Goal: Information Seeking & Learning: Learn about a topic

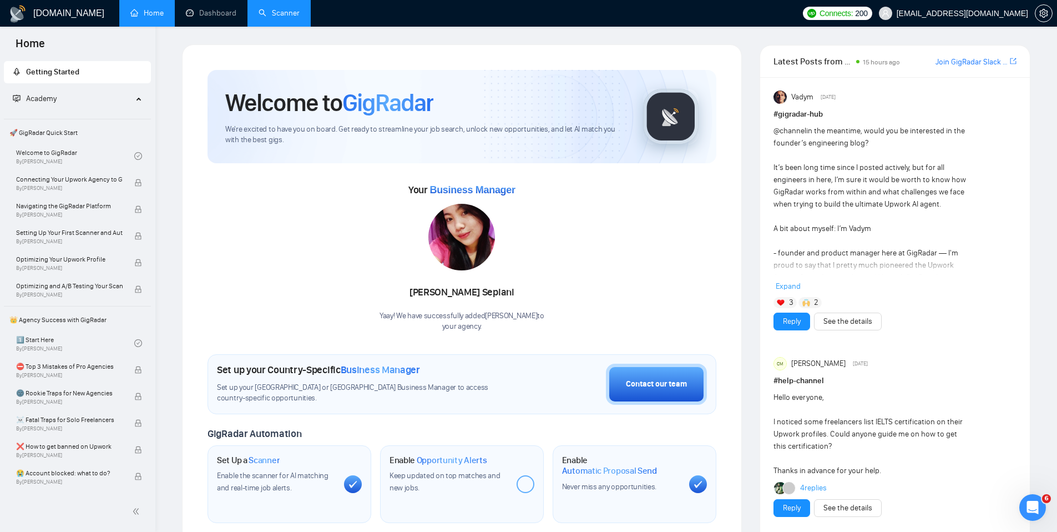
click at [264, 9] on link "Scanner" at bounding box center [279, 12] width 41 height 9
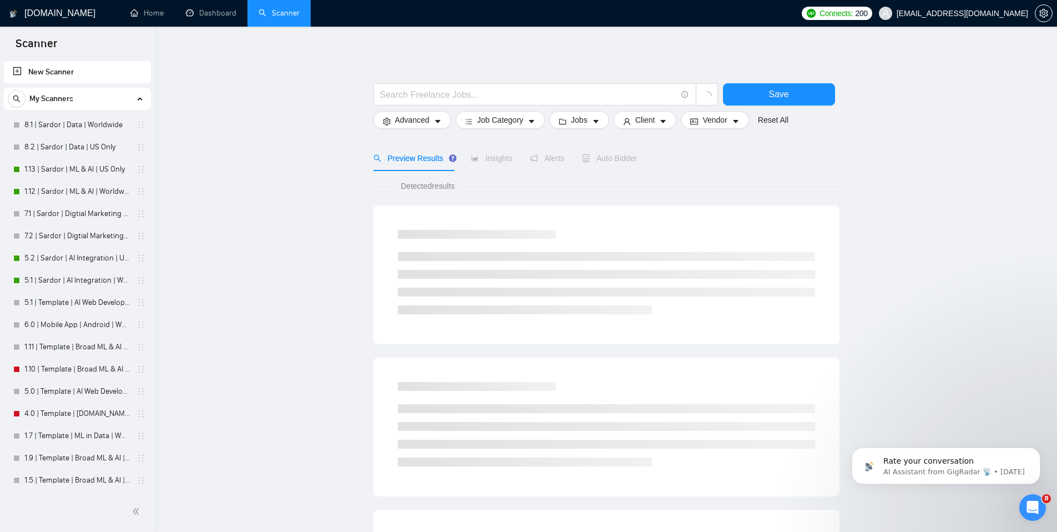
click at [64, 69] on link "New Scanner" at bounding box center [77, 72] width 129 height 22
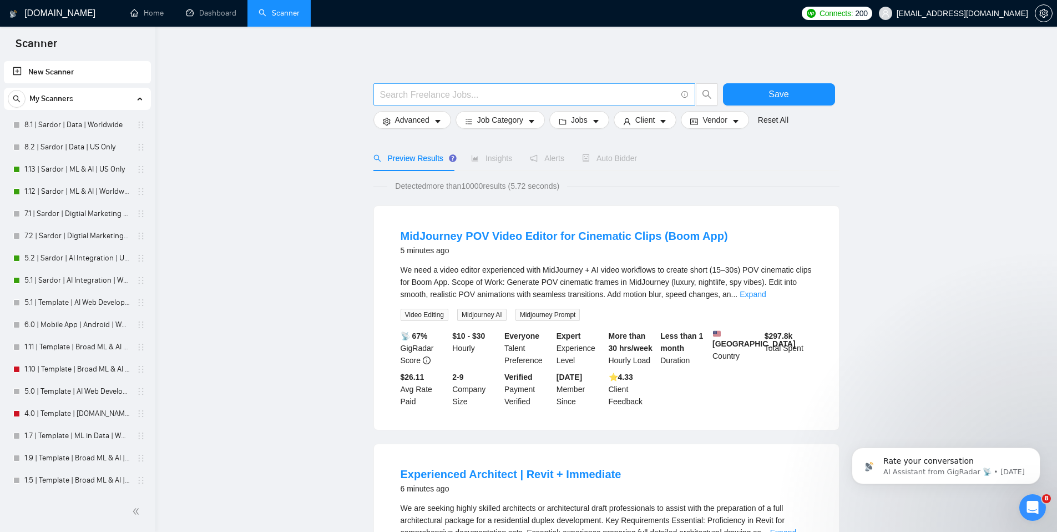
click at [486, 94] on input "text" at bounding box center [528, 95] width 296 height 14
type input ""construction""
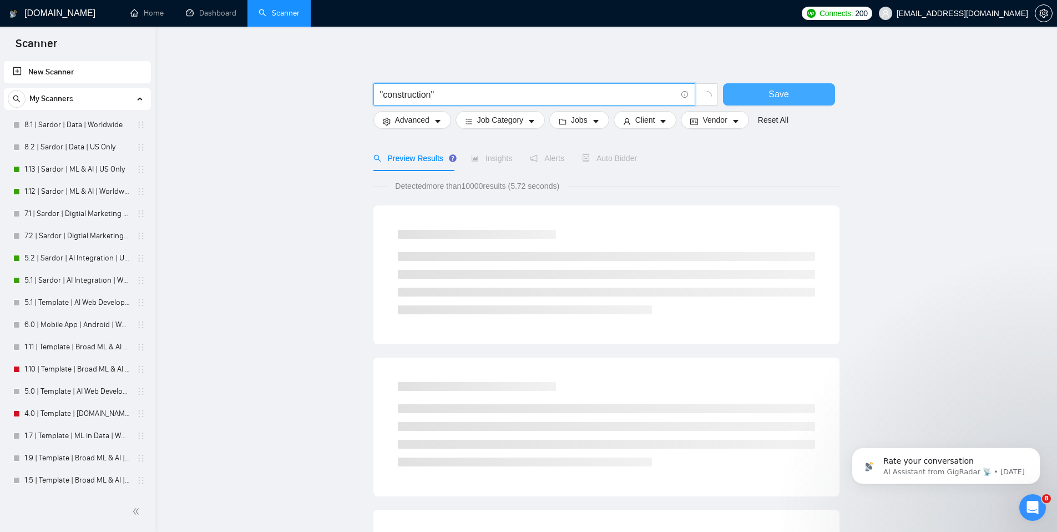
click at [755, 100] on button "Save" at bounding box center [779, 94] width 112 height 22
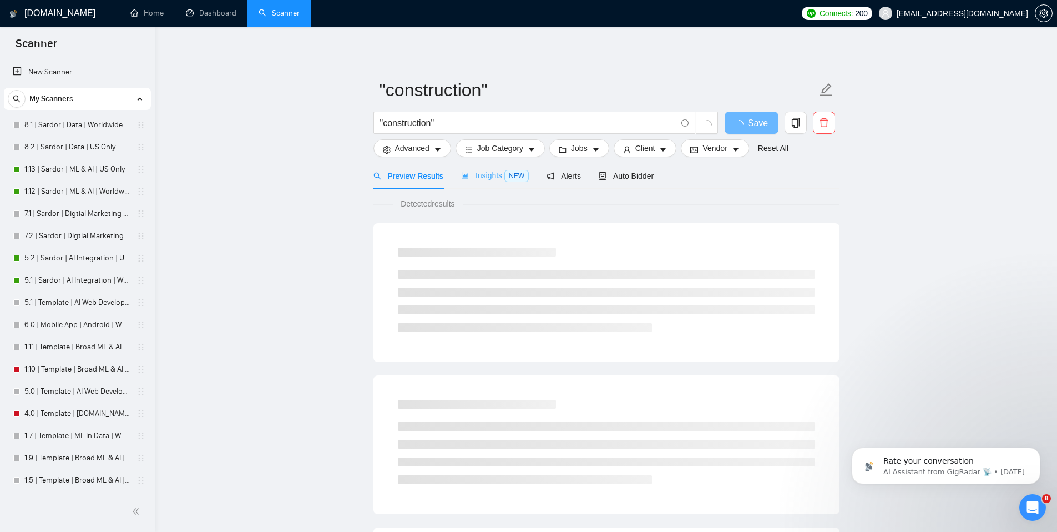
click at [496, 169] on div "Insights NEW" at bounding box center [495, 176] width 68 height 26
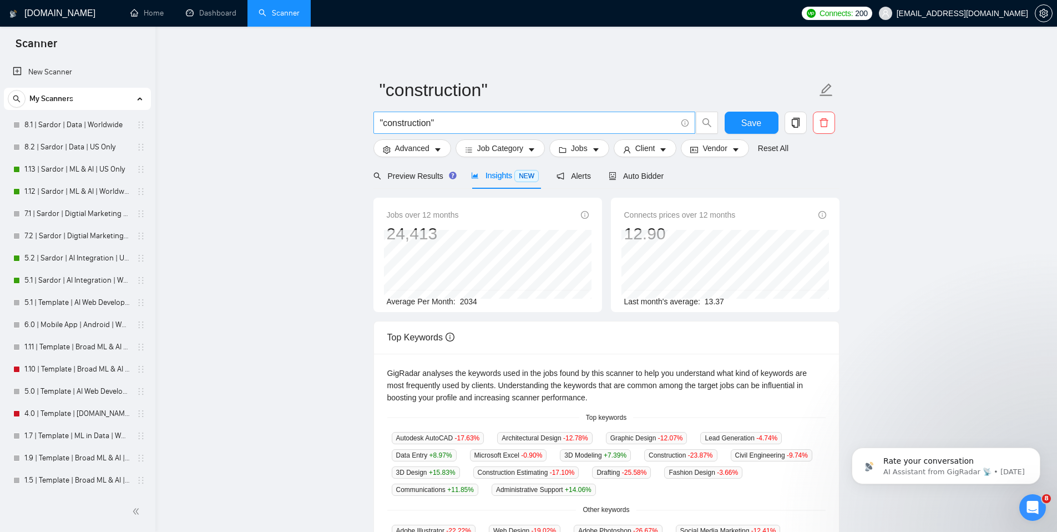
click at [449, 119] on input ""construction"" at bounding box center [528, 123] width 296 height 14
click at [62, 121] on link "8.1 | Sardor | Data | Worldwide" at bounding box center [76, 125] width 105 height 22
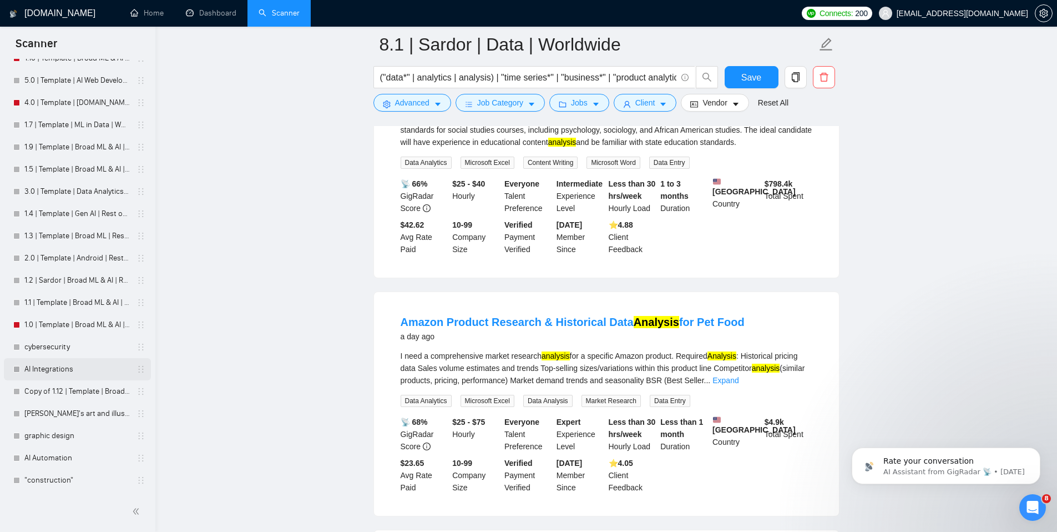
scroll to position [2299, 0]
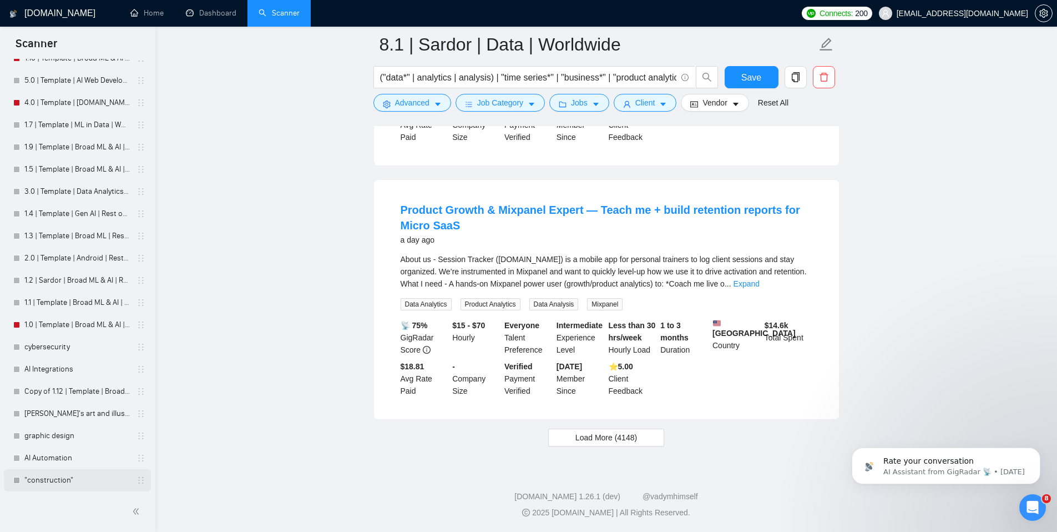
click at [72, 486] on link ""construction"" at bounding box center [76, 480] width 105 height 22
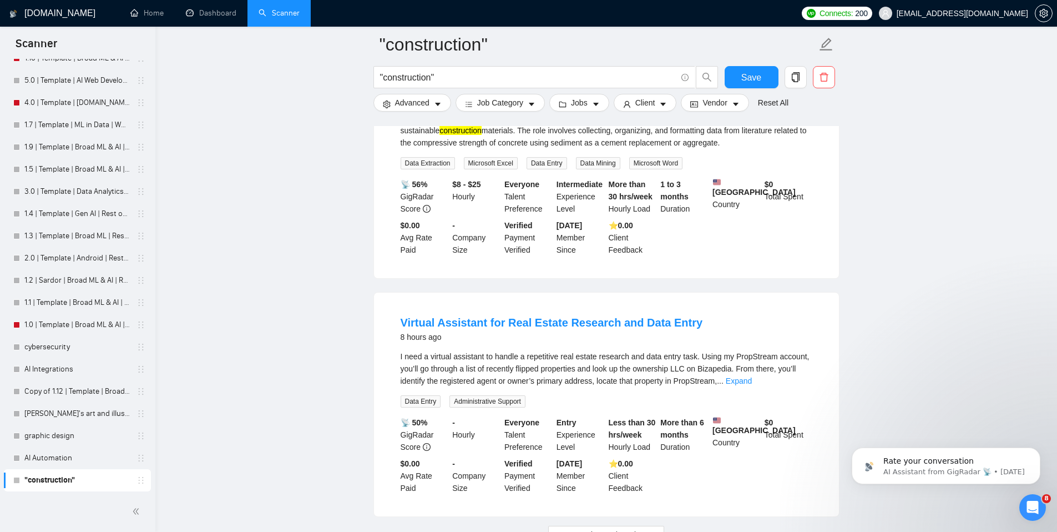
scroll to position [2177, 0]
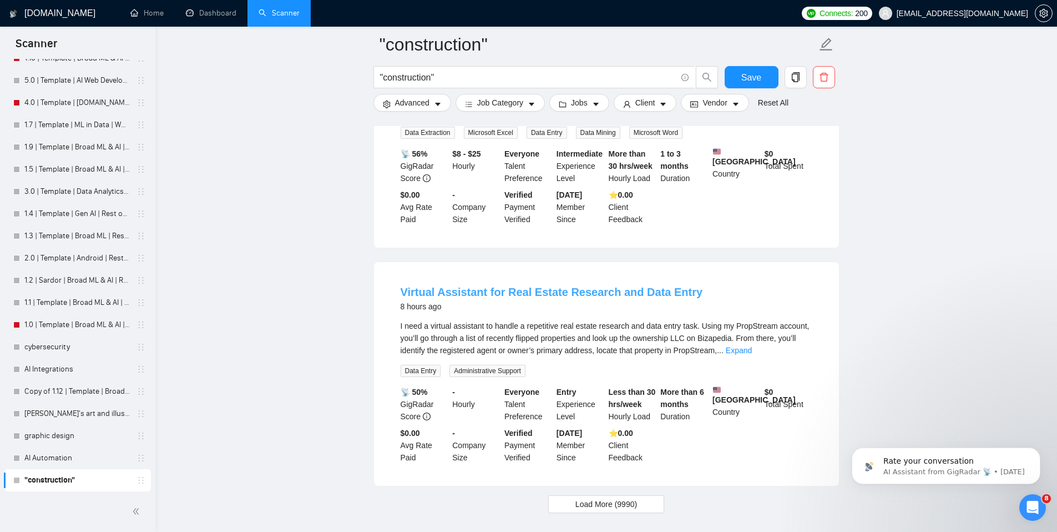
click at [668, 298] on link "Virtual Assistant for Real Estate Research and Data Entry" at bounding box center [552, 292] width 302 height 12
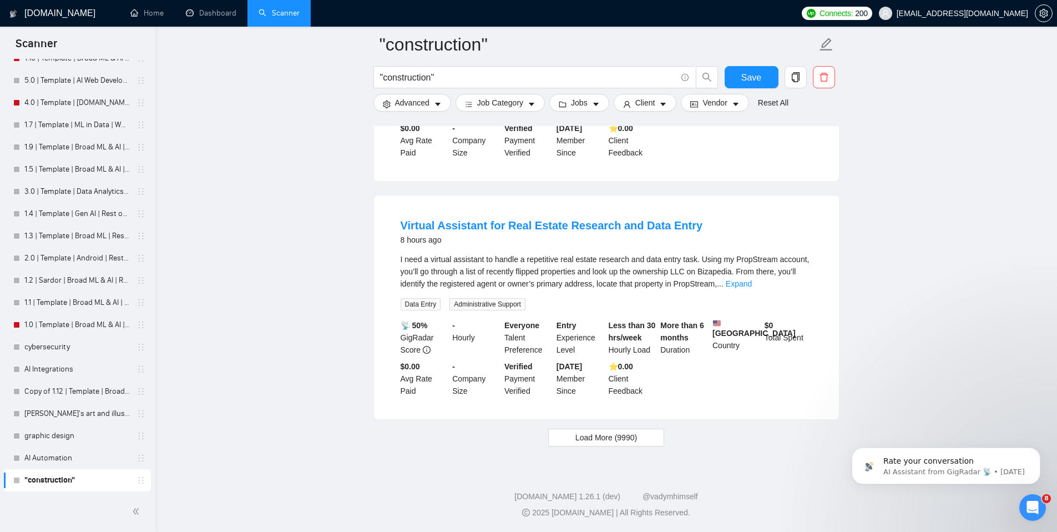
scroll to position [2263, 0]
click at [651, 441] on button "Load More (9990)" at bounding box center [606, 437] width 116 height 18
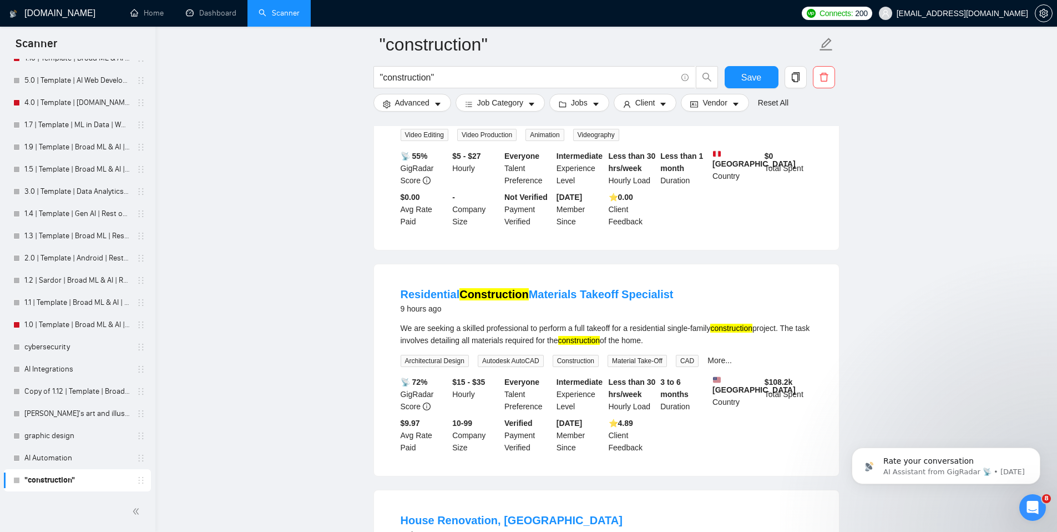
scroll to position [2643, 0]
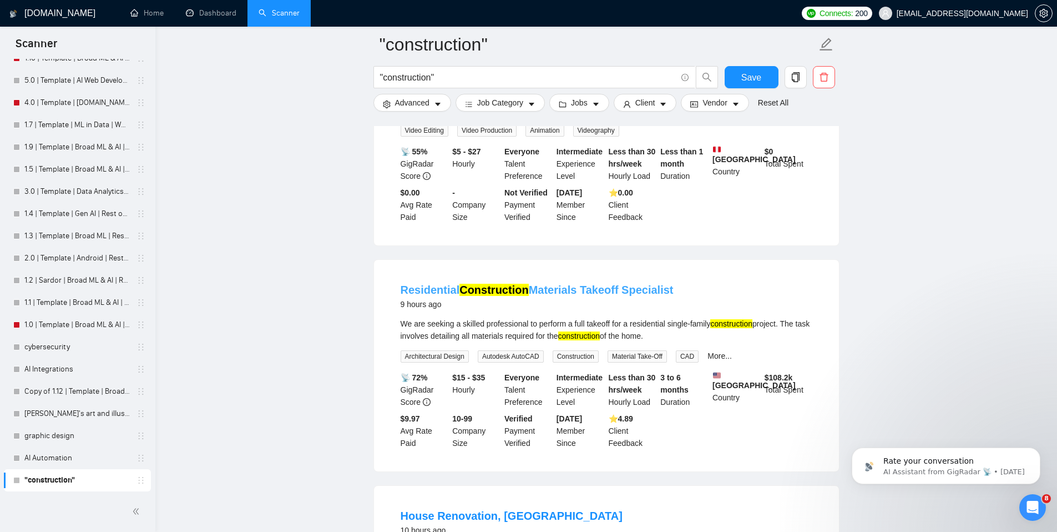
click at [631, 296] on link "Residential Construction Materials Takeoff Specialist" at bounding box center [537, 290] width 273 height 12
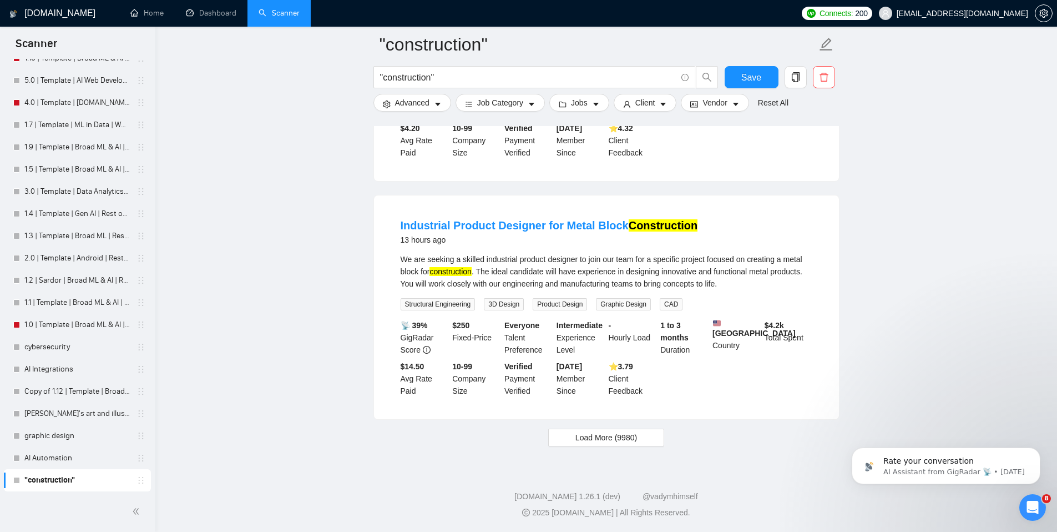
scroll to position [4658, 0]
click at [609, 437] on span "Load More (9980)" at bounding box center [606, 437] width 62 height 12
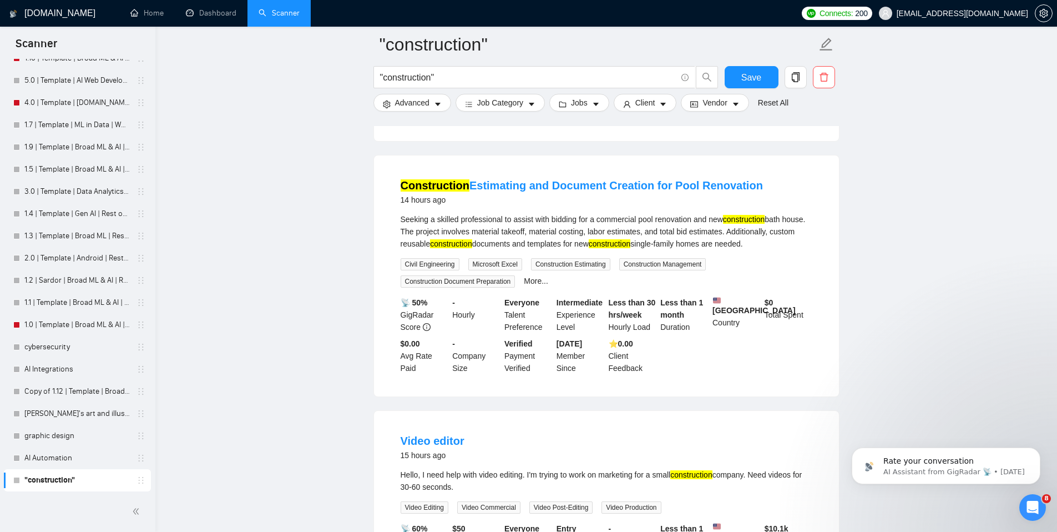
scroll to position [5521, 0]
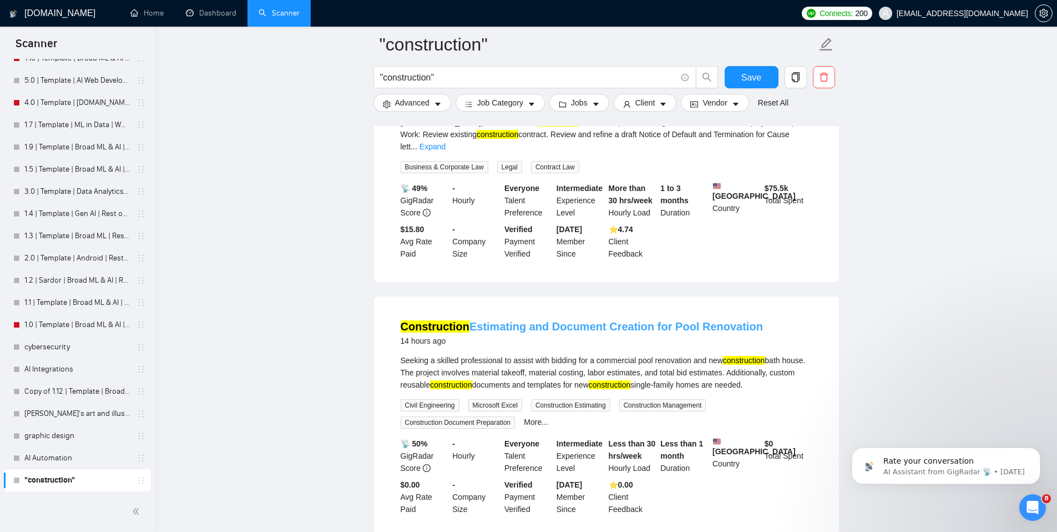
click at [492, 332] on link "Construction Estimating and Document Creation for Pool Renovation" at bounding box center [582, 326] width 362 height 12
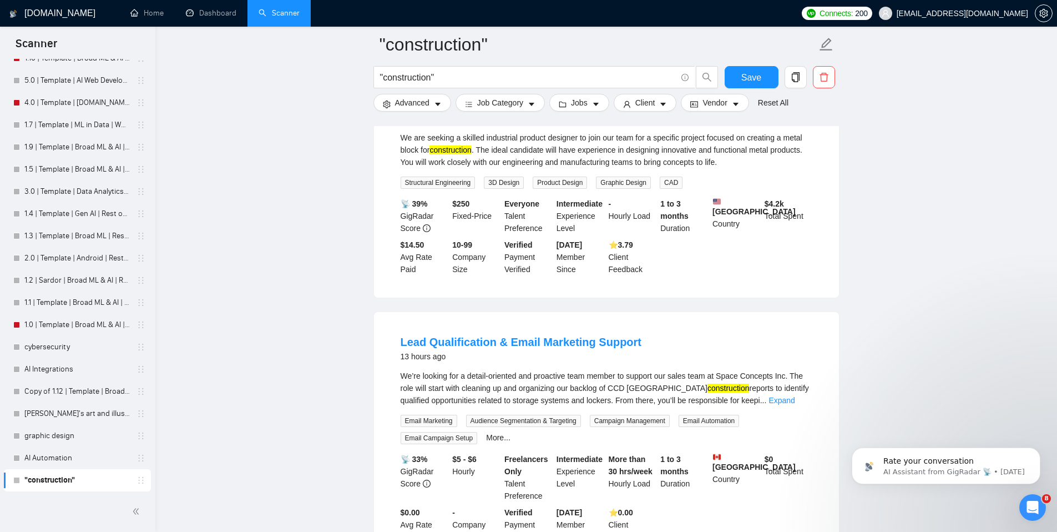
scroll to position [4732, 0]
click at [557, 350] on link "Lead Qualification & Email Marketing Support" at bounding box center [521, 343] width 241 height 12
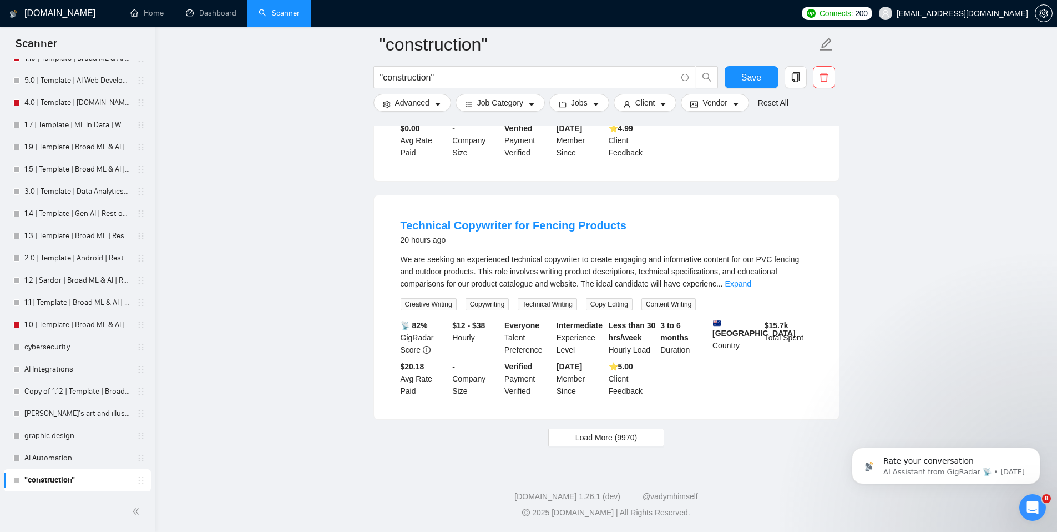
scroll to position [7127, 0]
click at [589, 434] on span "Load More (9970)" at bounding box center [606, 437] width 62 height 12
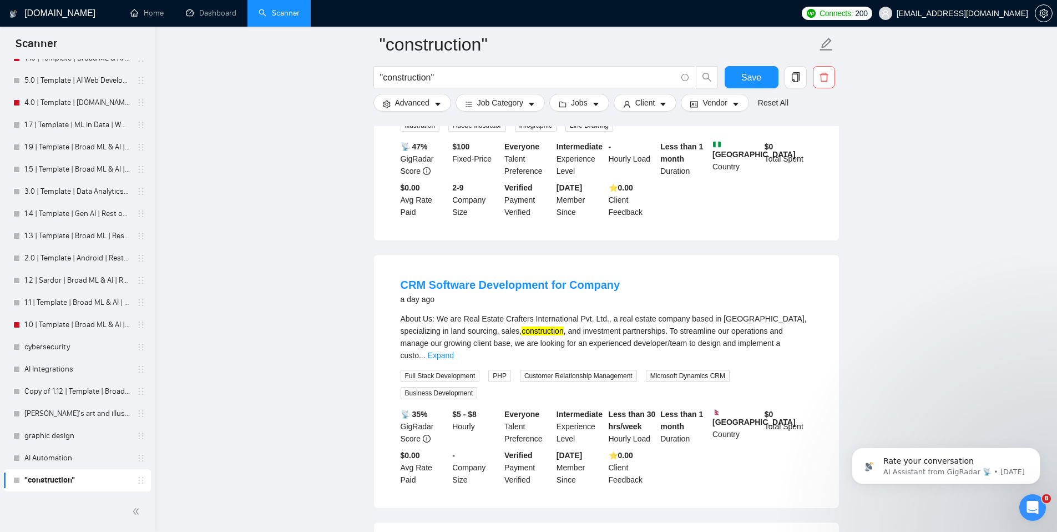
scroll to position [7502, 0]
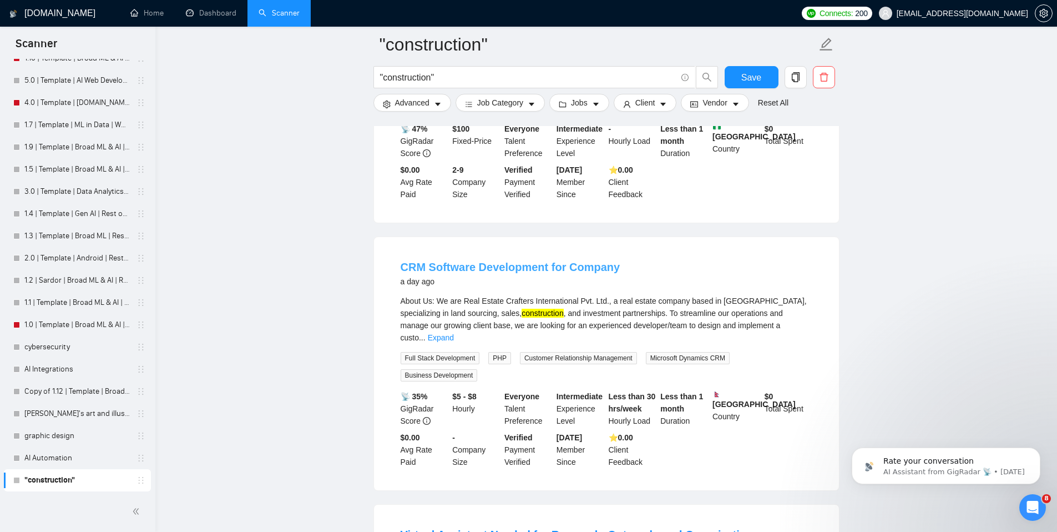
click at [512, 273] on link "CRM Software Development for Company" at bounding box center [511, 267] width 220 height 12
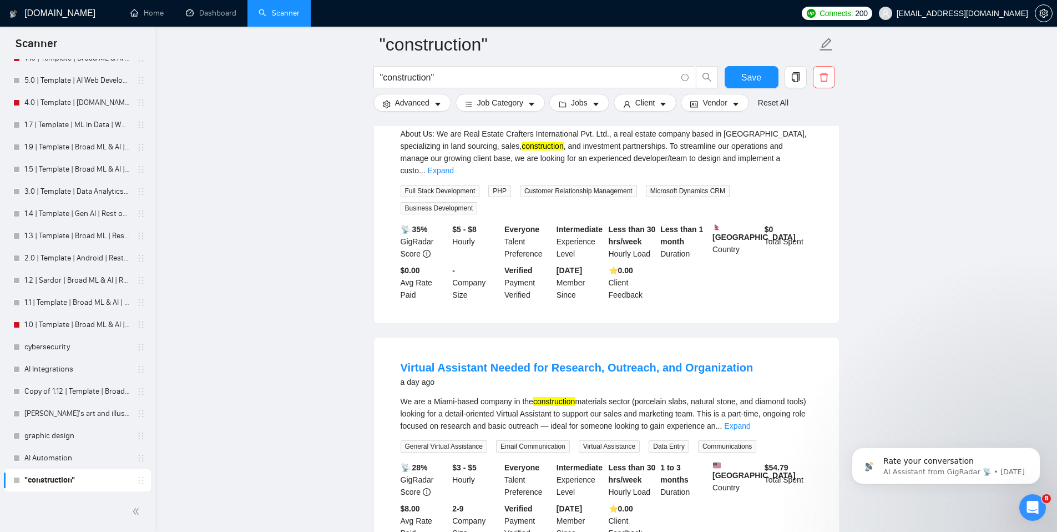
scroll to position [7761, 0]
